Goal: Find specific page/section: Find specific page/section

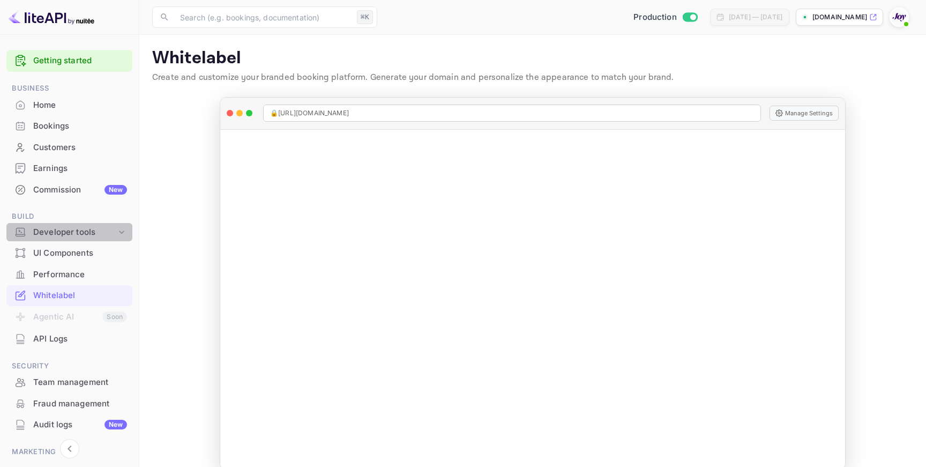
click at [85, 234] on div "Developer tools" at bounding box center [74, 232] width 83 height 12
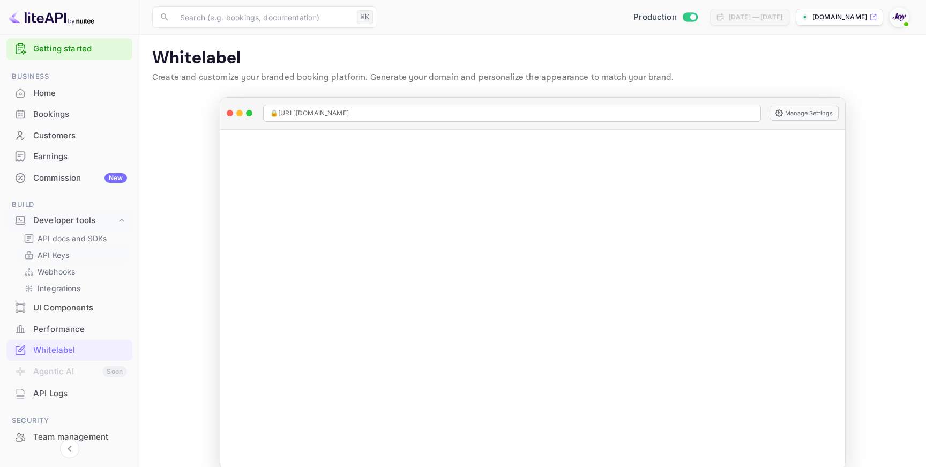
scroll to position [13, 0]
click at [66, 251] on p "API Keys" at bounding box center [54, 253] width 32 height 11
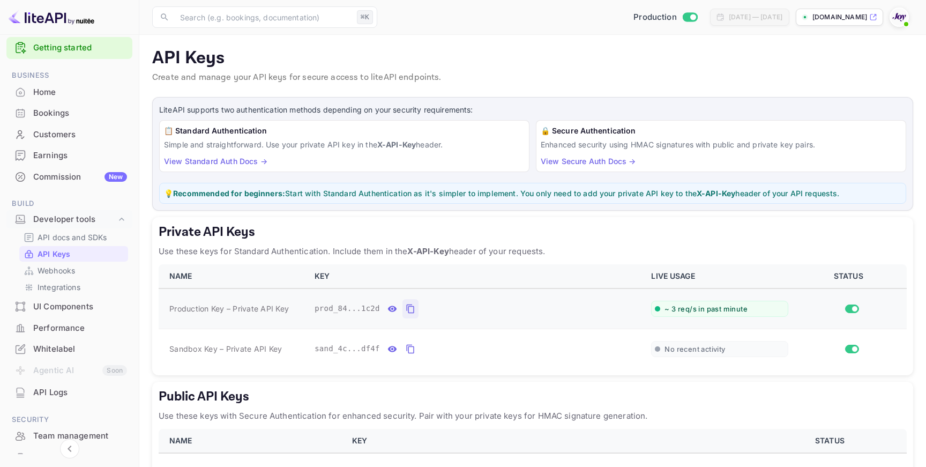
click at [411, 311] on icon "private api keys table" at bounding box center [411, 308] width 10 height 13
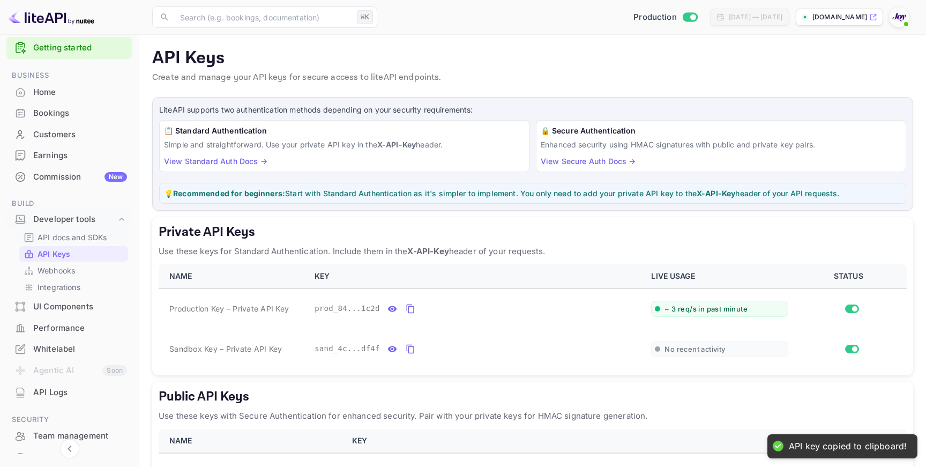
click at [78, 236] on p "API docs and SDKs" at bounding box center [73, 237] width 70 height 11
click at [669, 67] on p "API Keys" at bounding box center [532, 58] width 761 height 21
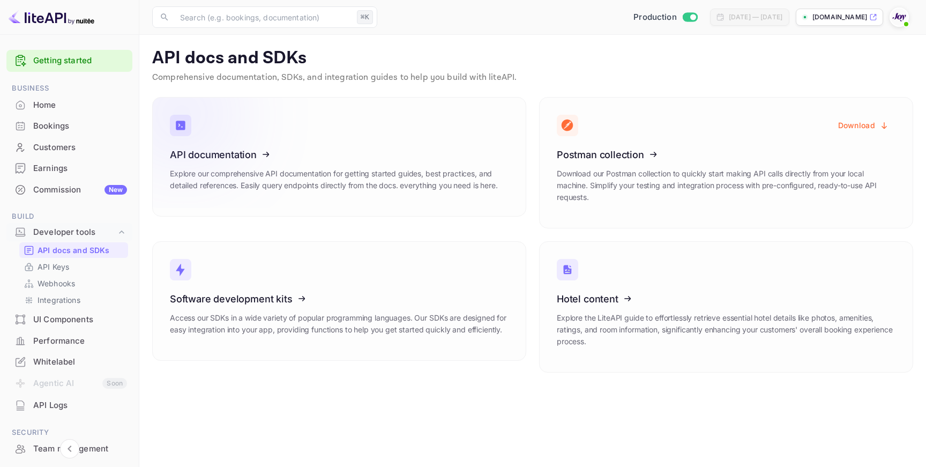
click at [233, 171] on icon at bounding box center [236, 153] width 167 height 110
